Goal: Task Accomplishment & Management: Manage account settings

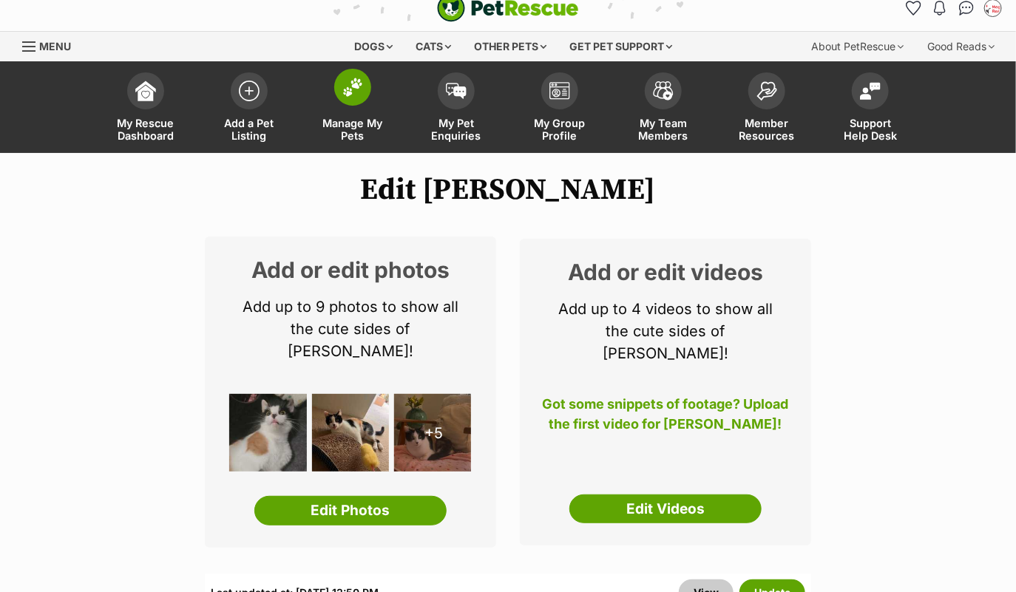
scroll to position [17, 0]
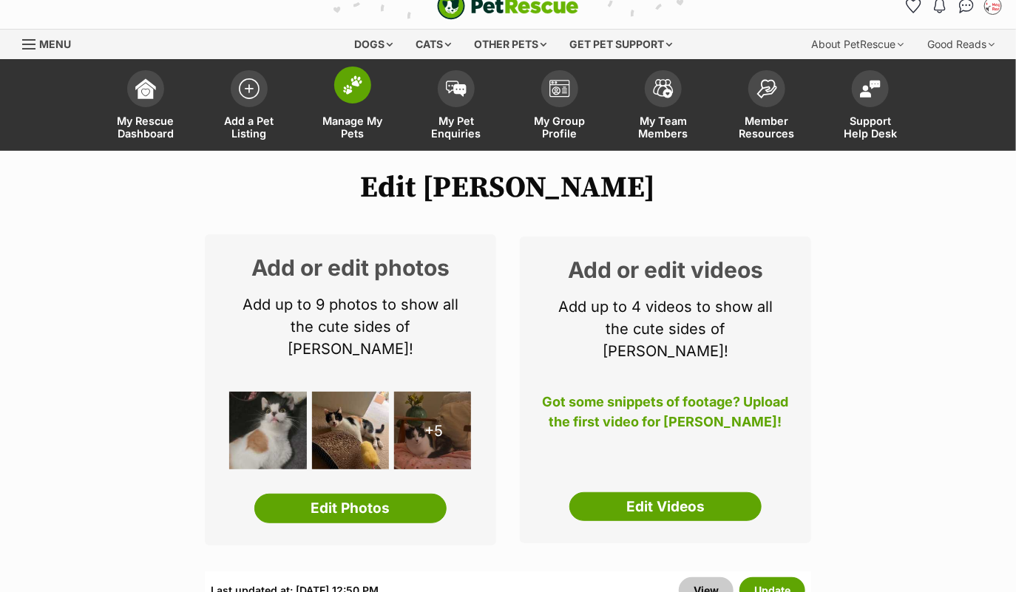
click at [356, 82] on img at bounding box center [352, 84] width 21 height 19
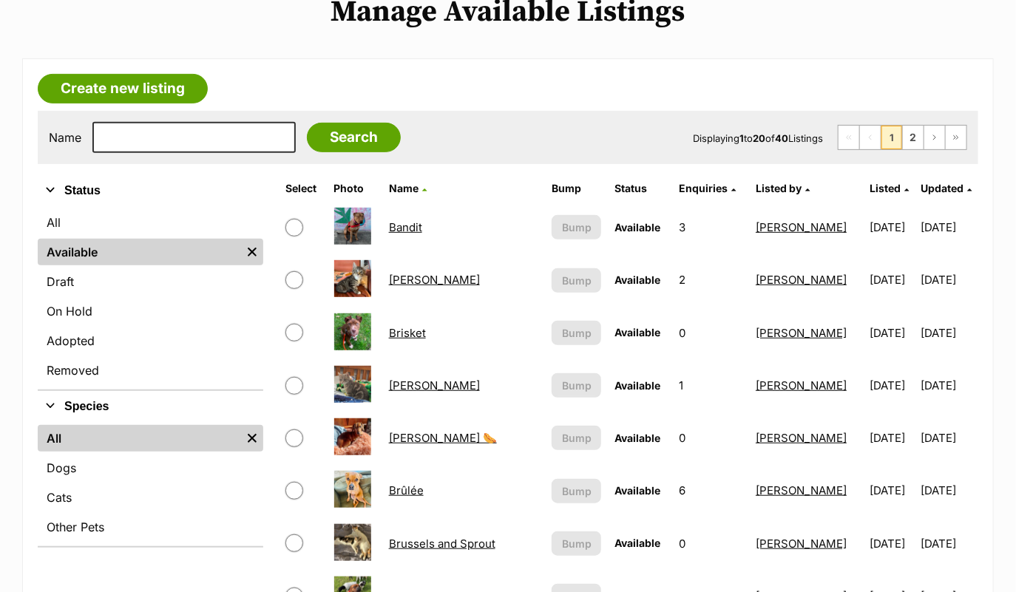
scroll to position [210, 0]
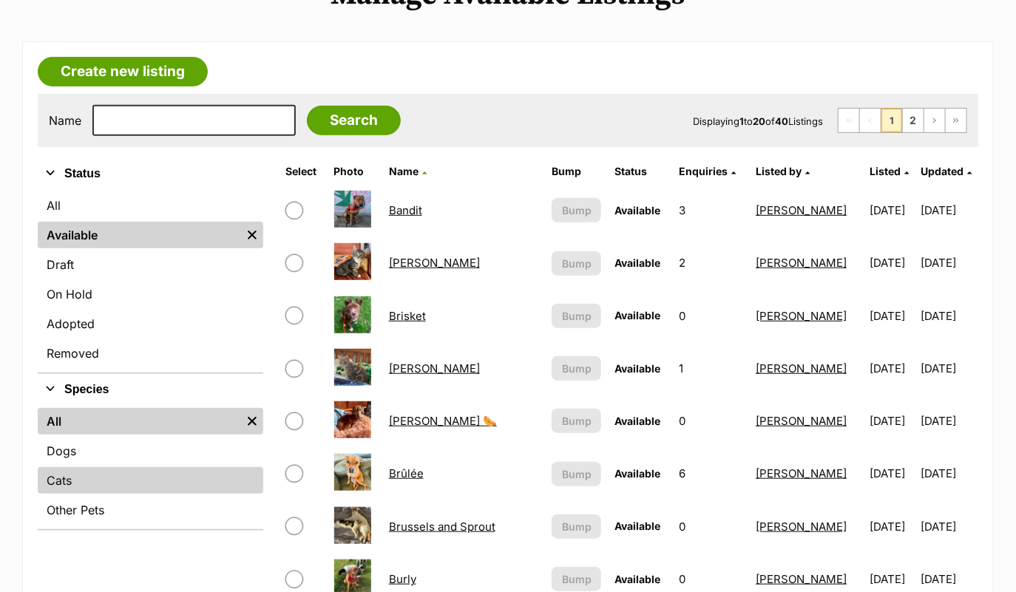
click at [118, 468] on link "Cats" at bounding box center [151, 480] width 226 height 27
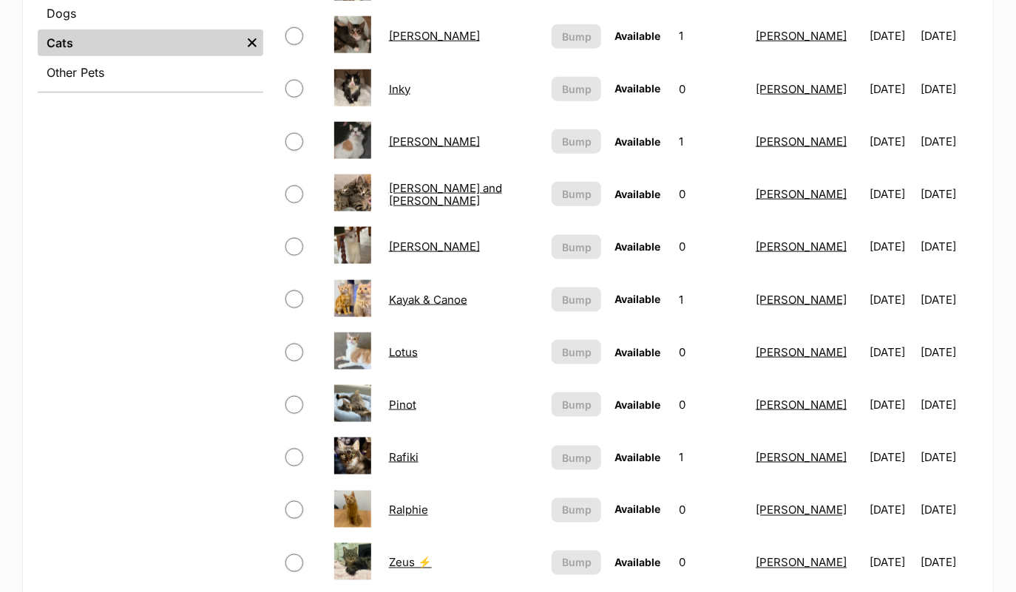
scroll to position [589, 0]
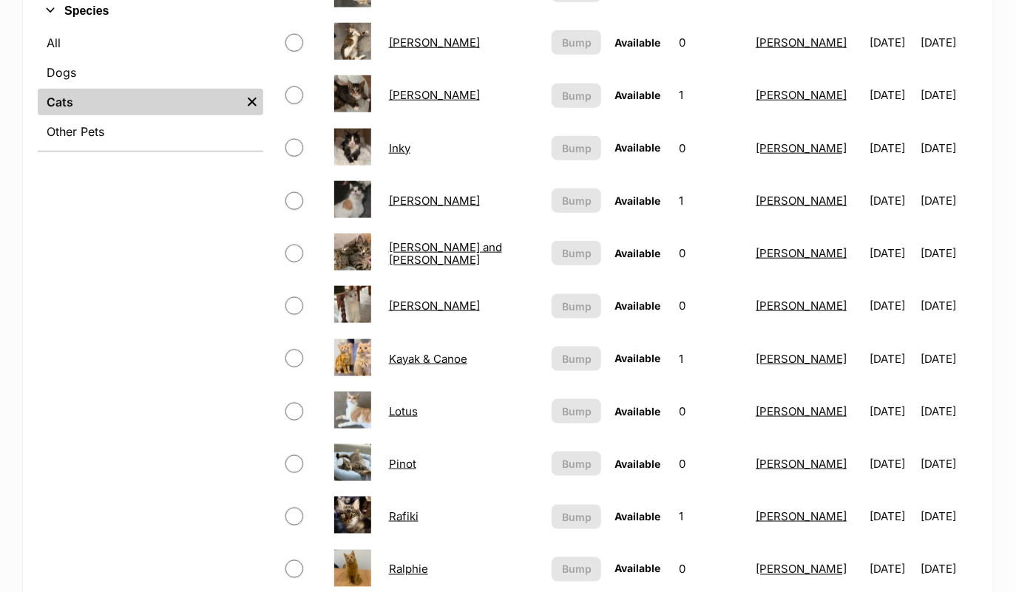
click at [467, 252] on link "Jeremiah and Conrad" at bounding box center [445, 253] width 113 height 27
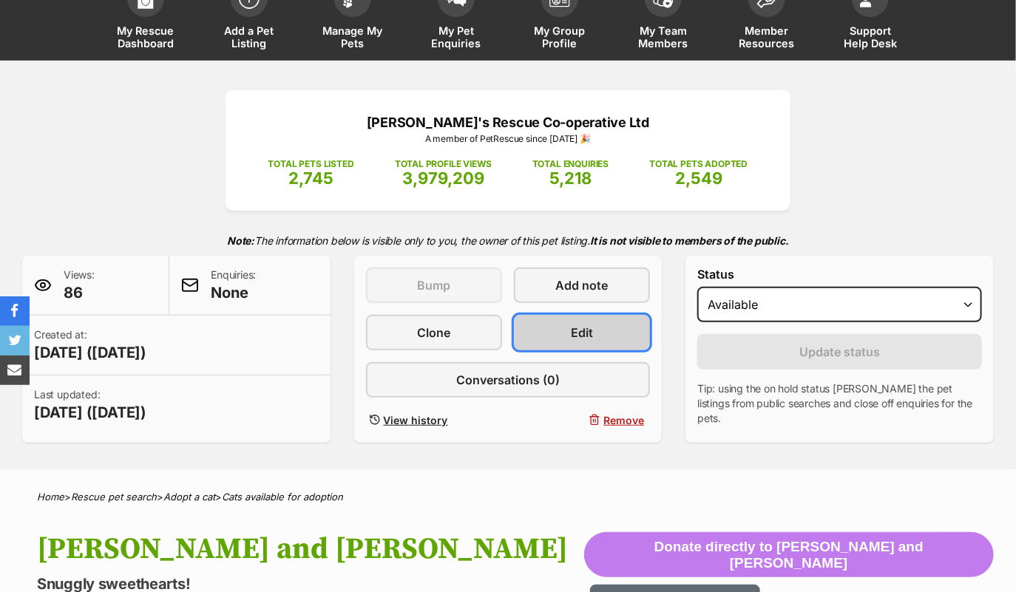
click at [586, 324] on span "Edit" at bounding box center [582, 333] width 22 height 18
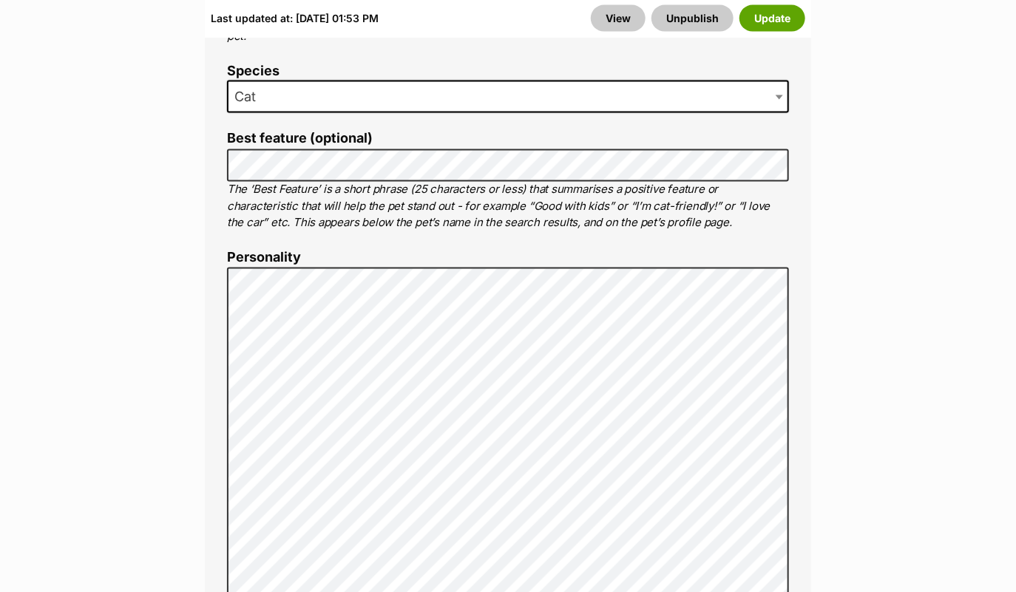
scroll to position [1026, 0]
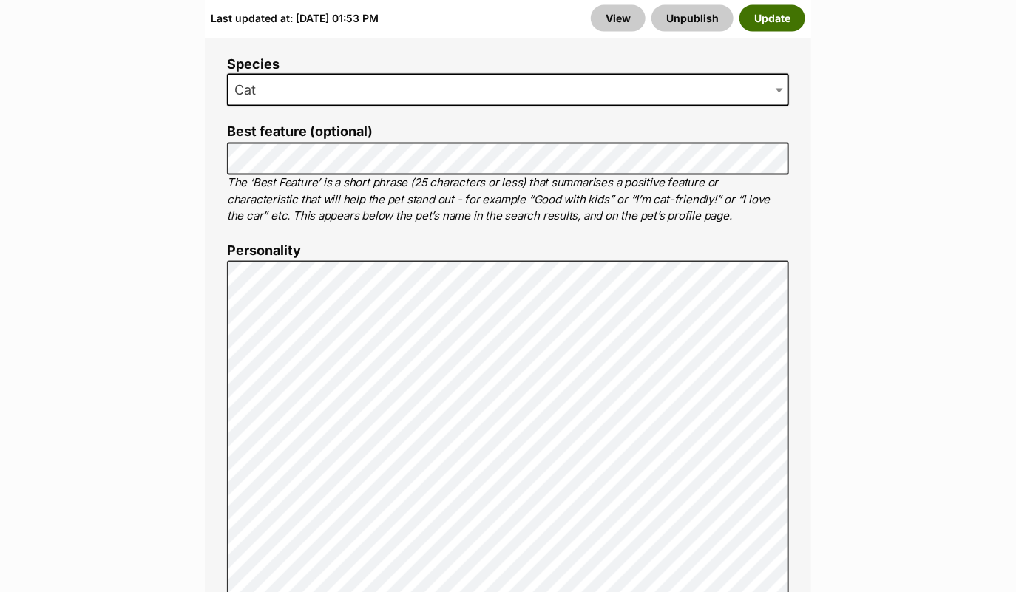
click at [769, 15] on button "Update" at bounding box center [772, 18] width 66 height 27
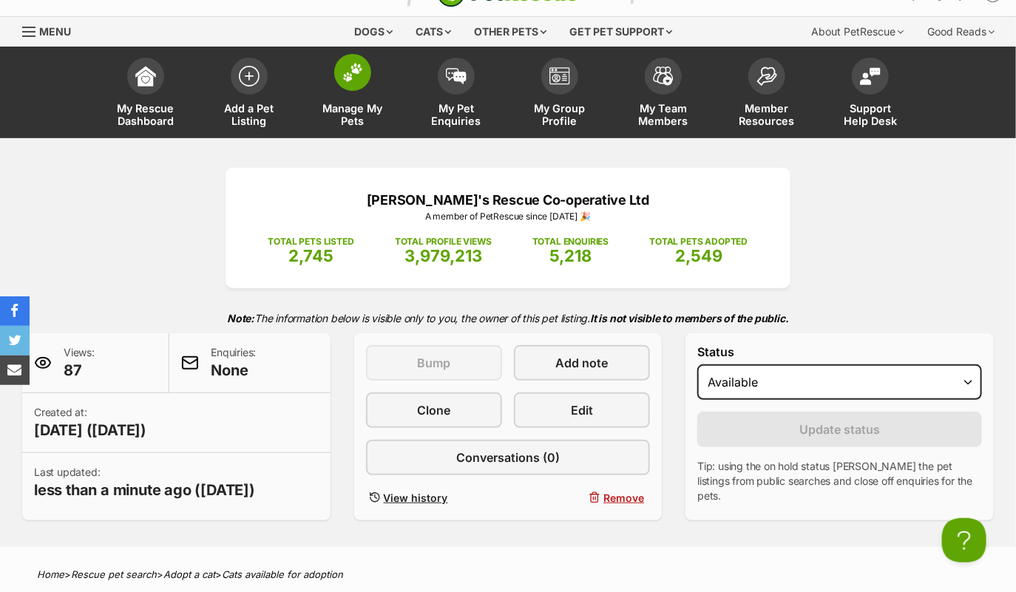
scroll to position [24, 0]
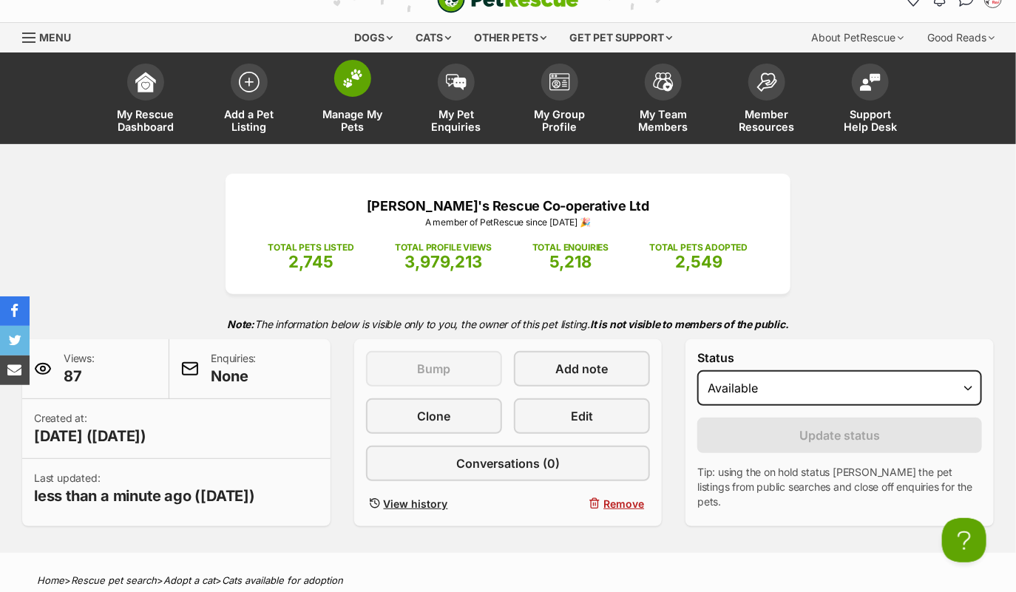
click at [355, 89] on span at bounding box center [352, 78] width 37 height 37
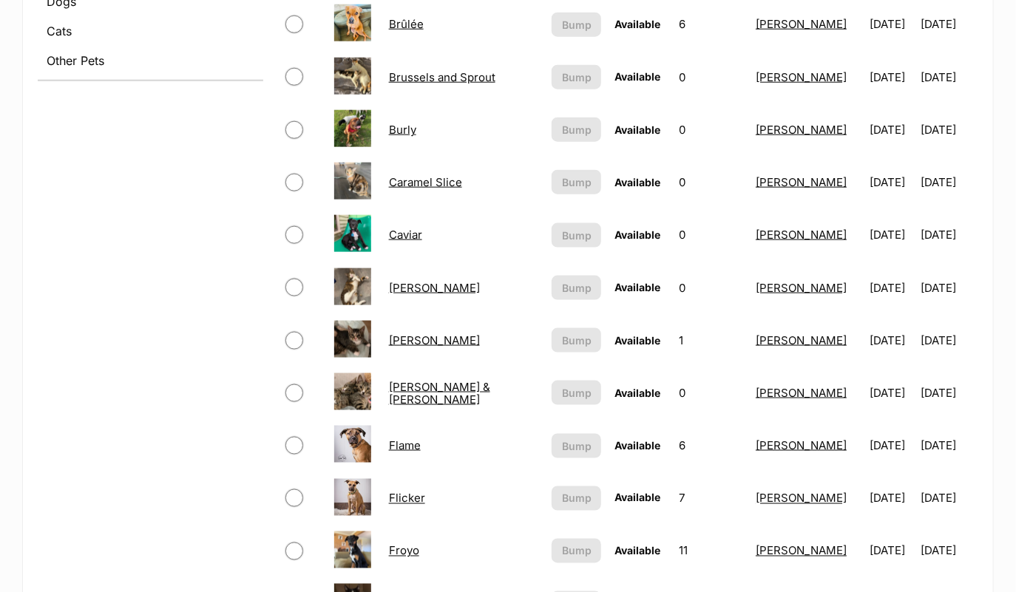
scroll to position [400, 0]
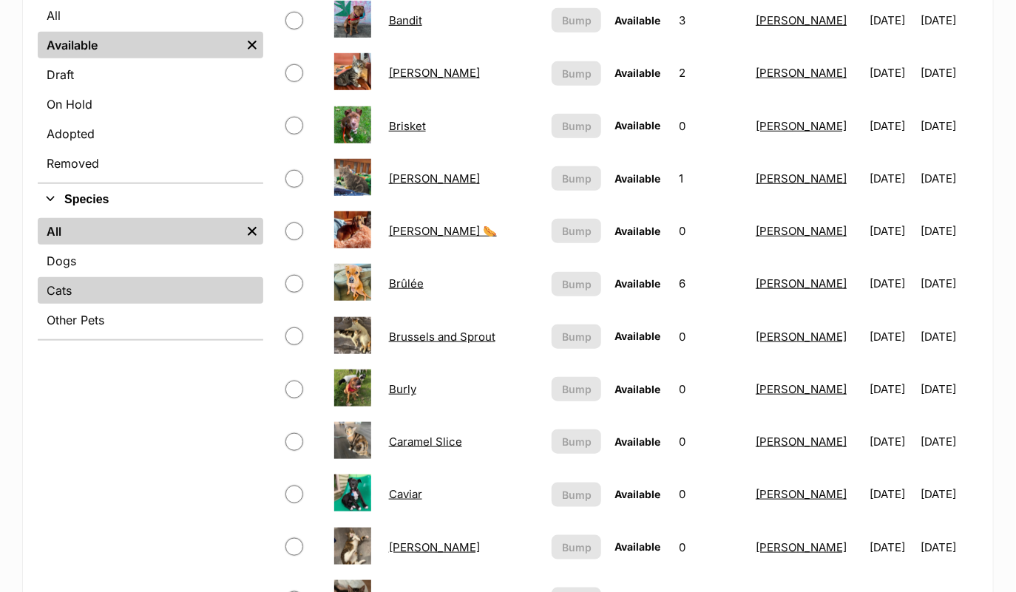
click at [131, 296] on link "Cats" at bounding box center [151, 290] width 226 height 27
